Goal: Information Seeking & Learning: Understand process/instructions

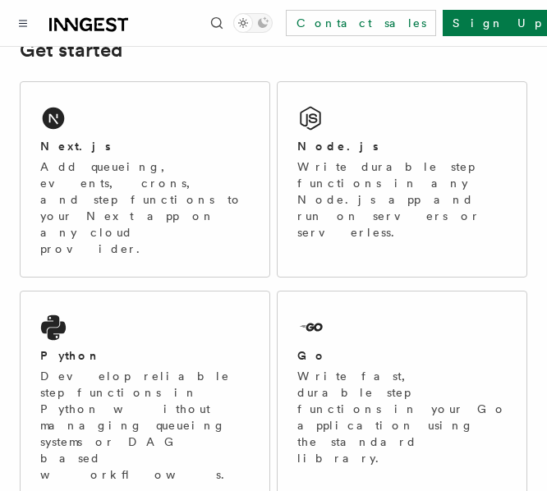
scroll to position [280, 0]
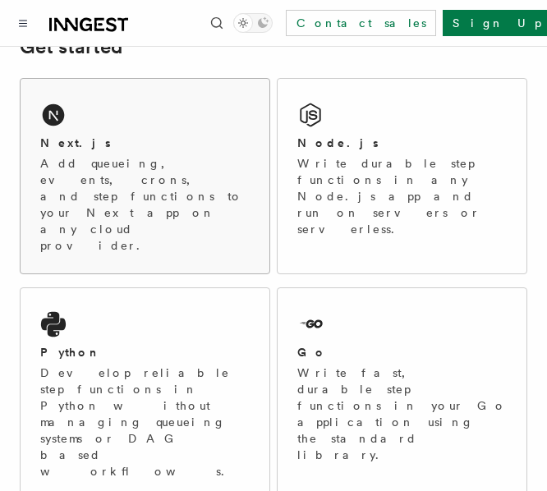
click at [175, 183] on p "Add queueing, events, crons, and step functions to your Next app on any cloud p…" at bounding box center [144, 204] width 209 height 98
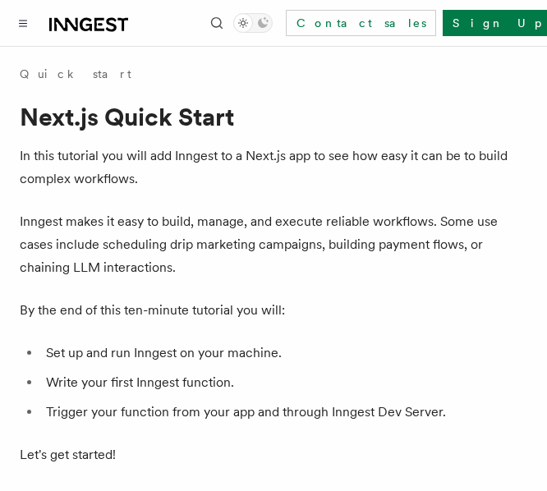
scroll to position [241, 0]
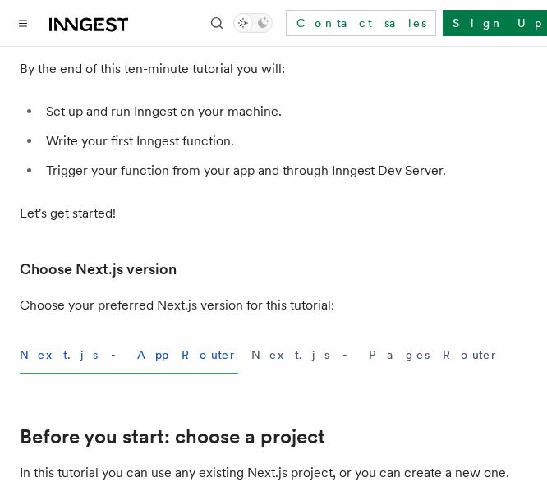
click at [147, 105] on li "Set up and run Inngest on your machine." at bounding box center [284, 111] width 486 height 23
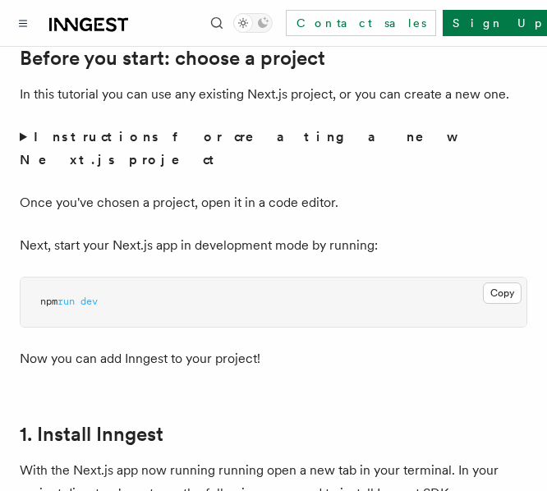
scroll to position [620, 0]
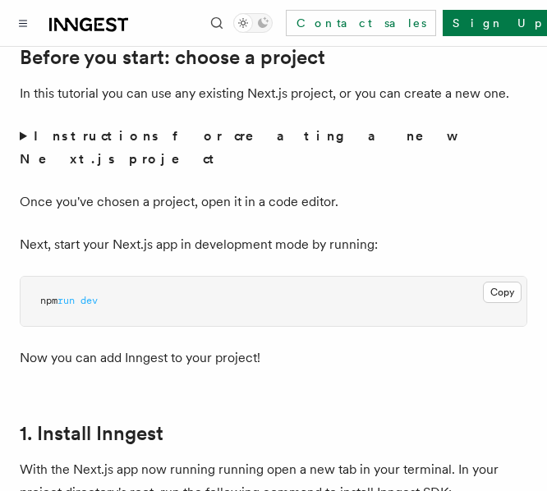
click at [21, 136] on summary "Instructions for creating a new Next.js project" at bounding box center [273, 148] width 507 height 46
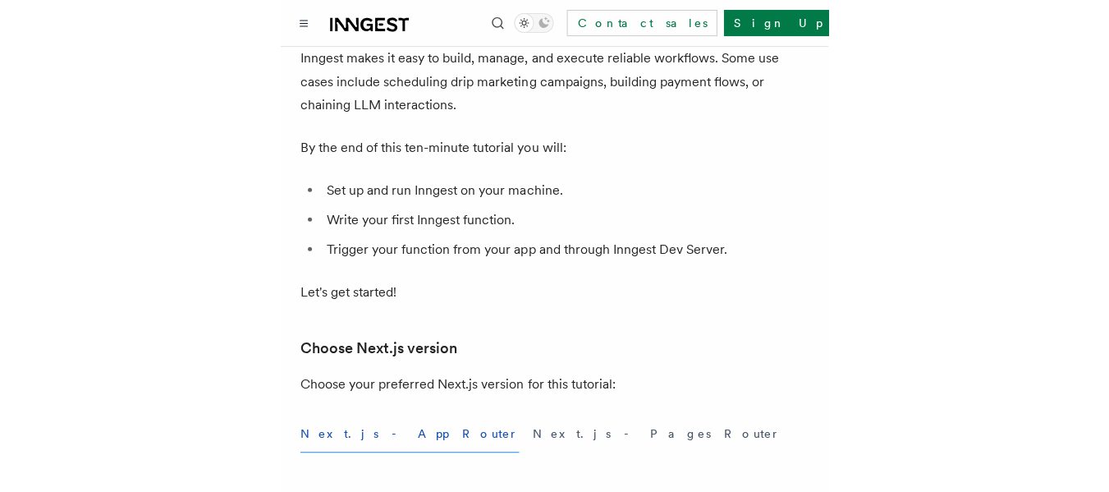
scroll to position [0, 0]
